Goal: Task Accomplishment & Management: Use online tool/utility

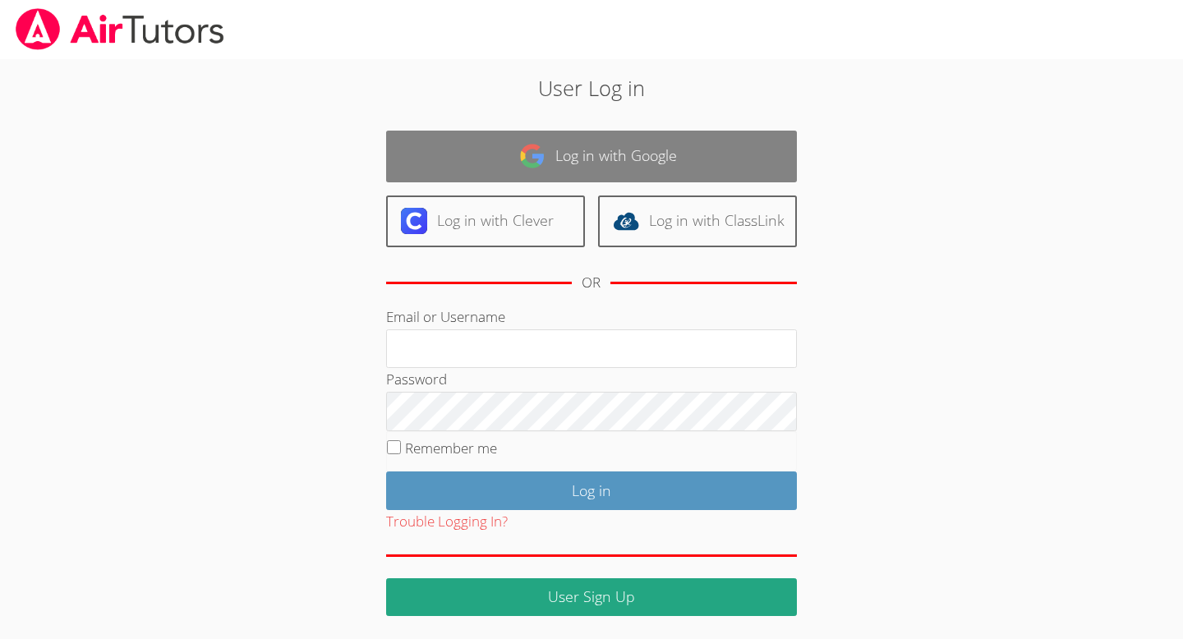
click at [670, 162] on link "Log in with Google" at bounding box center [591, 157] width 411 height 52
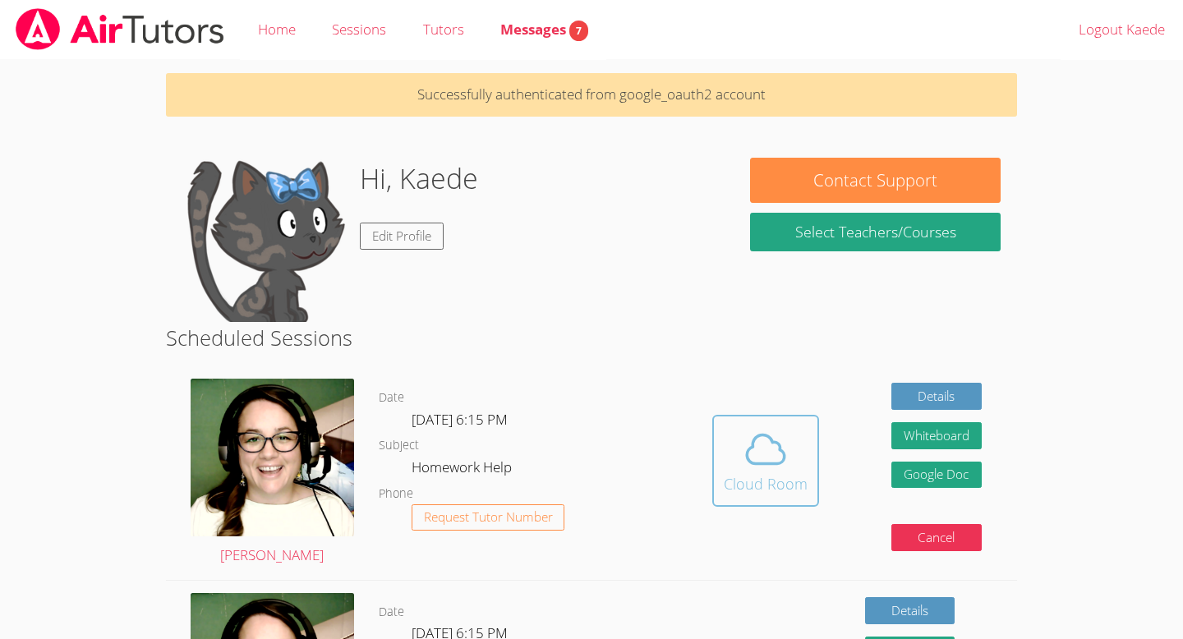
click at [769, 485] on div "Cloud Room" at bounding box center [766, 483] width 84 height 23
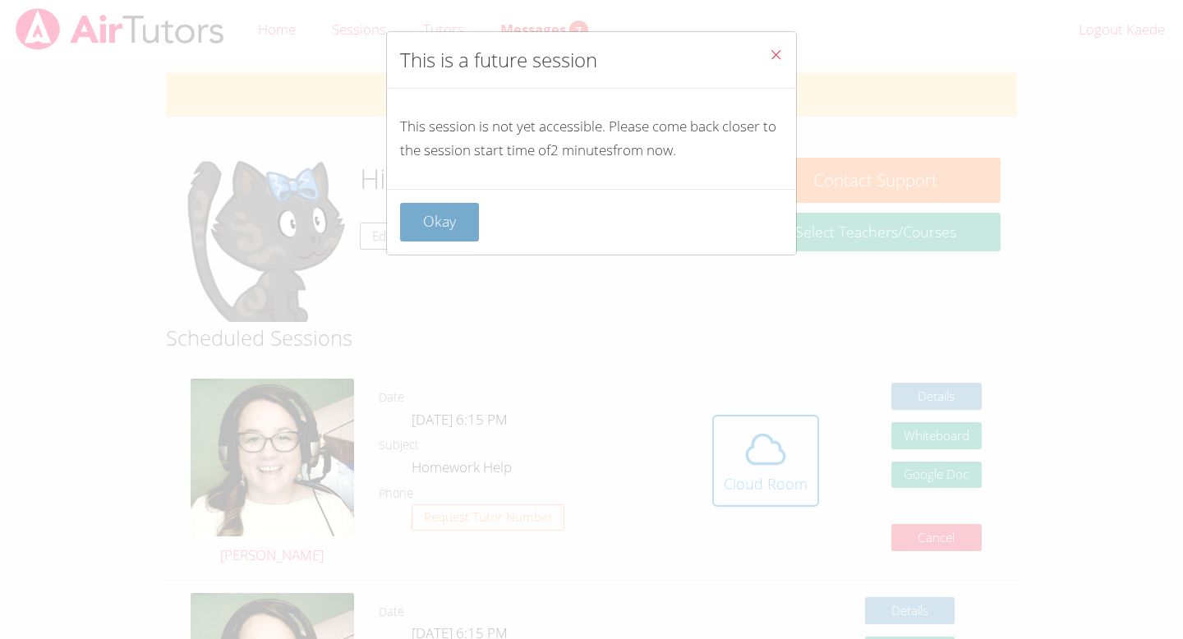
click at [456, 226] on button "Okay" at bounding box center [439, 222] width 79 height 39
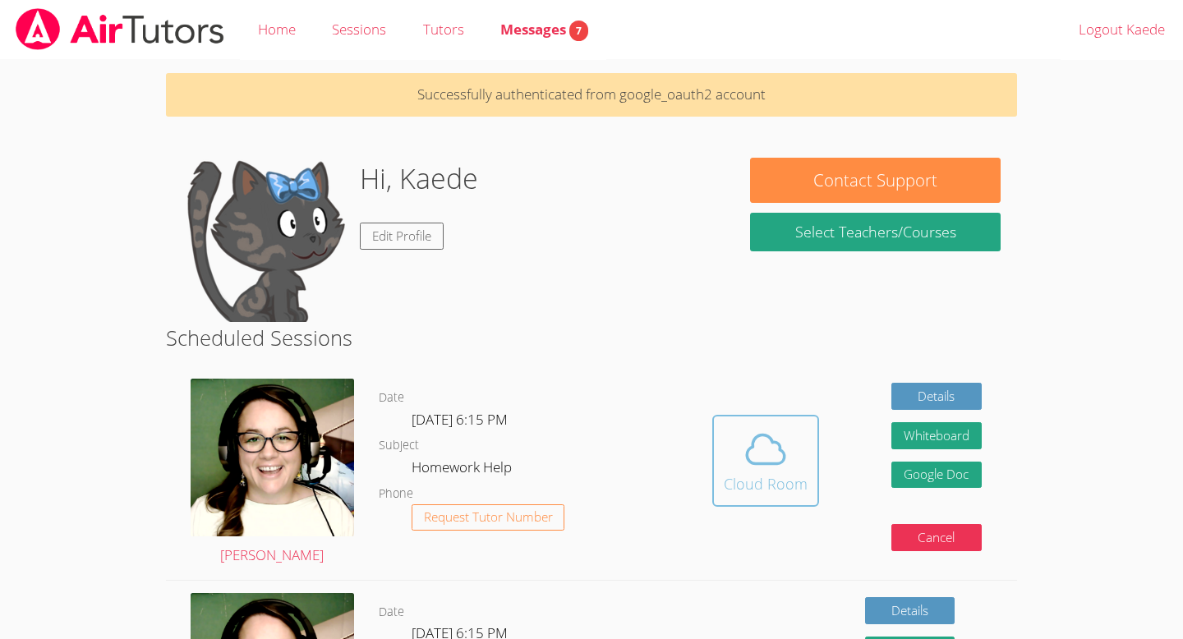
click at [739, 439] on span at bounding box center [766, 449] width 84 height 46
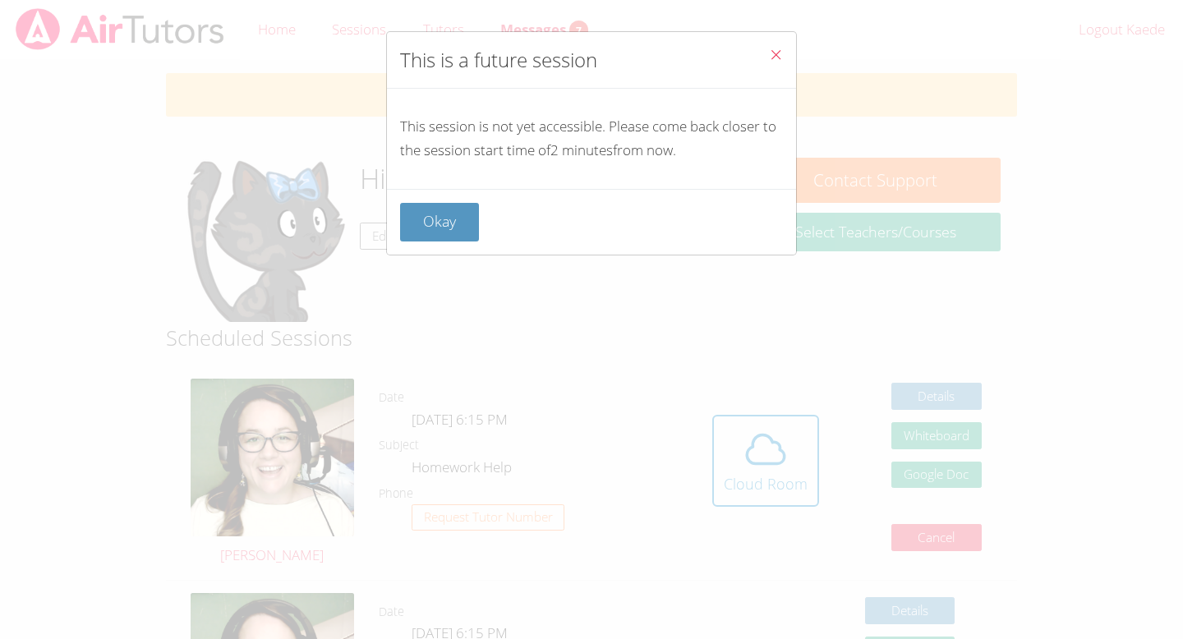
click at [606, 363] on div "This is a future session This session is not yet accessible. Please come back c…" at bounding box center [591, 319] width 1183 height 639
click at [429, 224] on button "Okay" at bounding box center [439, 222] width 79 height 39
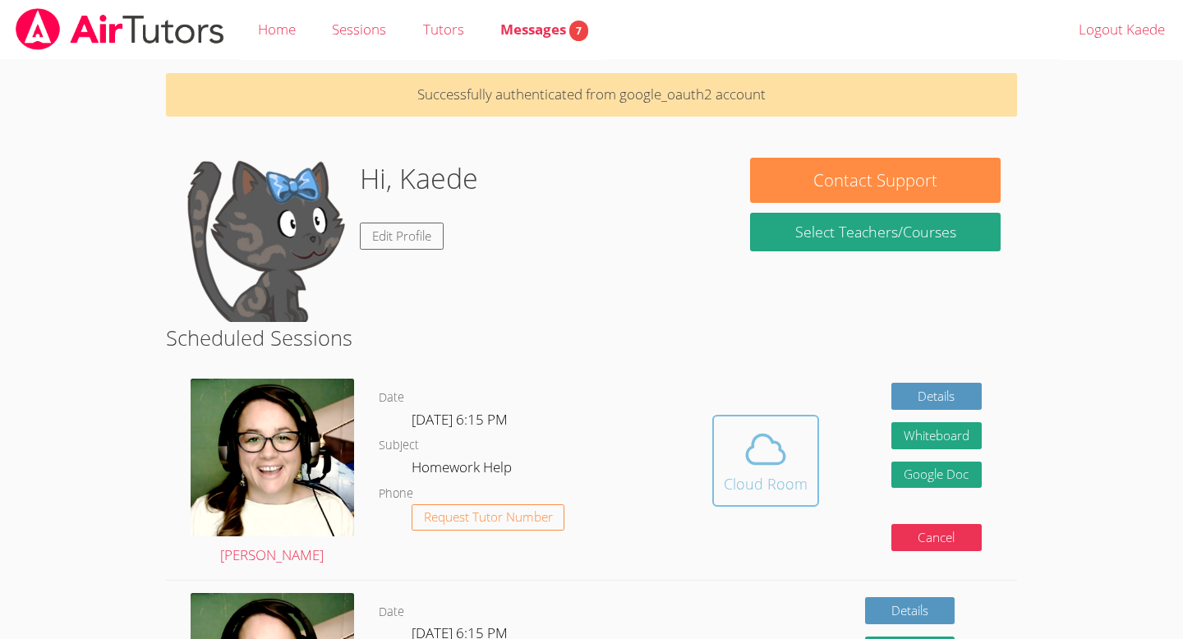
click at [787, 426] on button "Cloud Room" at bounding box center [765, 461] width 107 height 92
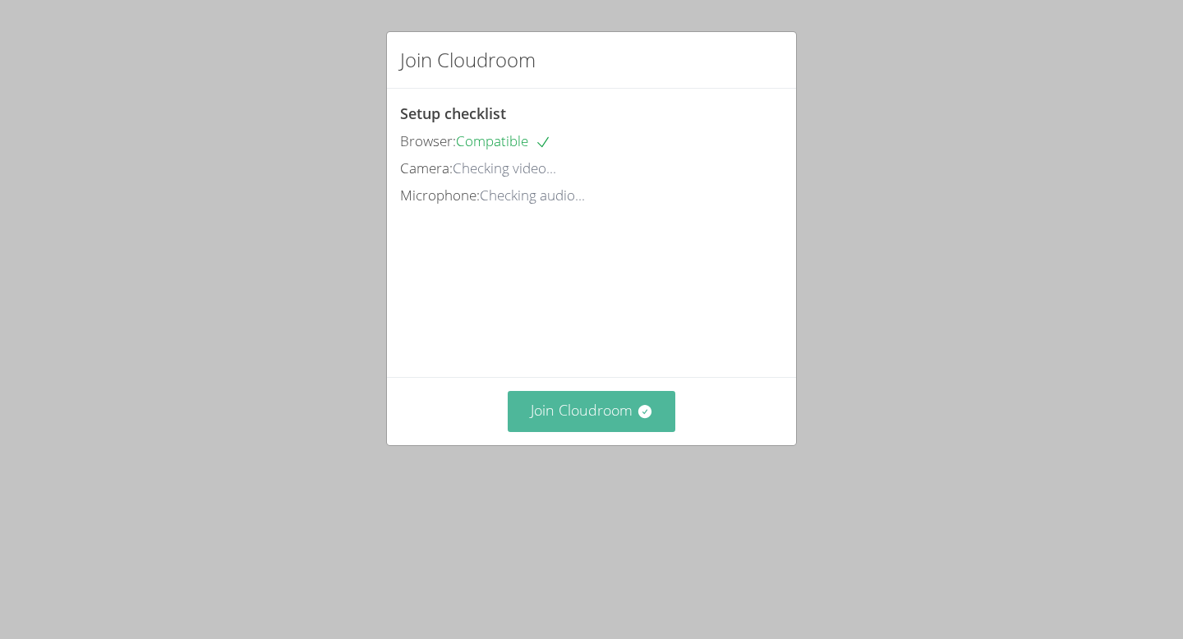
click at [631, 431] on button "Join Cloudroom" at bounding box center [592, 411] width 168 height 40
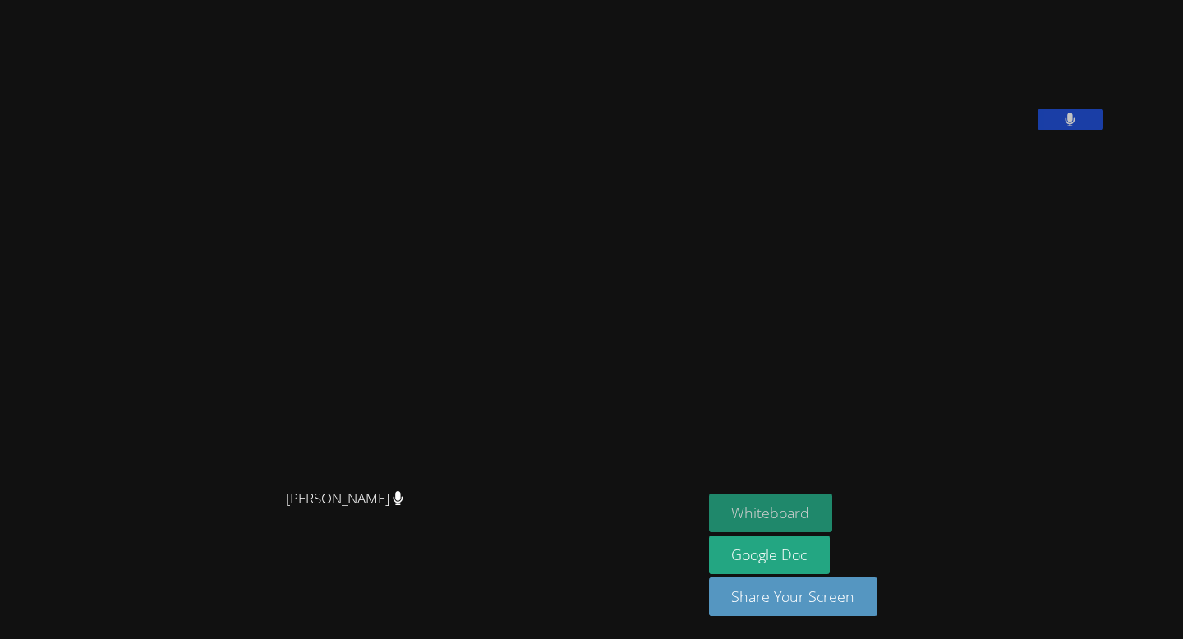
click at [833, 505] on button "Whiteboard" at bounding box center [771, 513] width 124 height 39
